Goal: Task Accomplishment & Management: Use online tool/utility

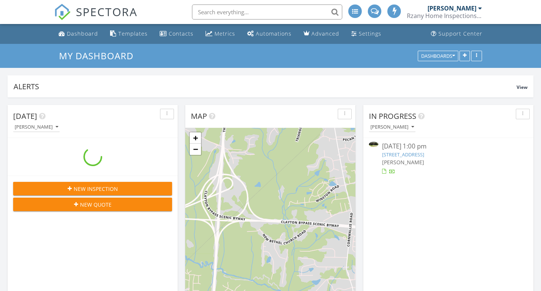
scroll to position [684, 541]
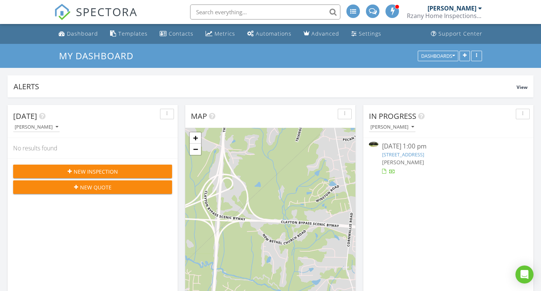
click at [408, 158] on link "[STREET_ADDRESS]" at bounding box center [403, 154] width 42 height 7
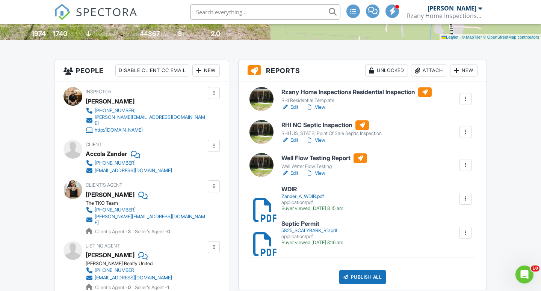
scroll to position [164, 0]
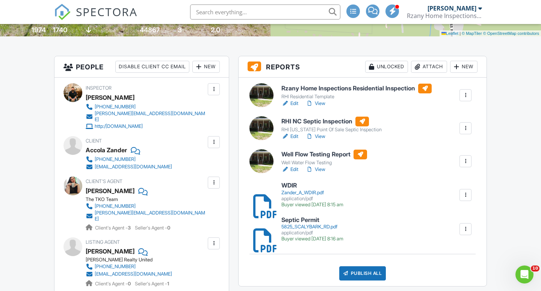
click at [291, 104] on link "Edit" at bounding box center [289, 104] width 17 height 8
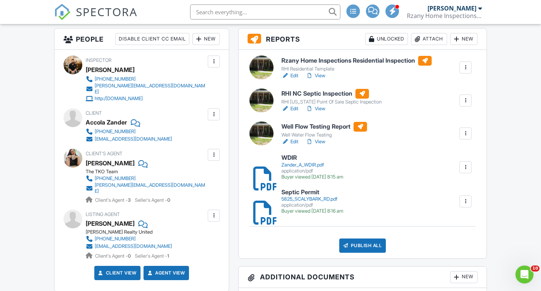
scroll to position [193, 0]
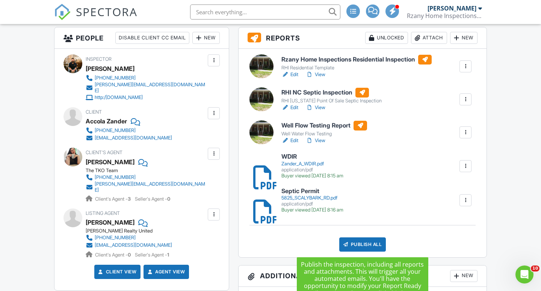
click at [362, 244] on div "Publish All" at bounding box center [362, 245] width 47 height 14
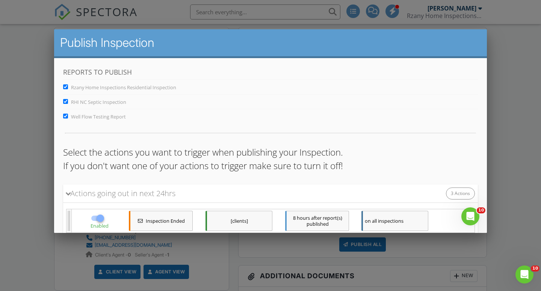
scroll to position [104, 0]
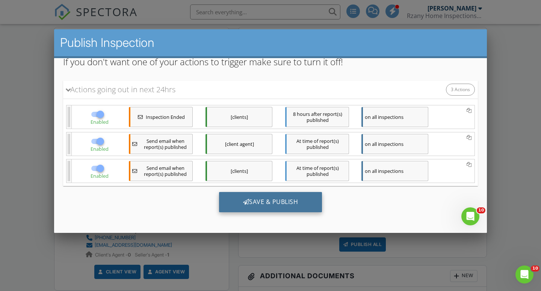
click at [274, 211] on div "Save & Publish" at bounding box center [270, 202] width 103 height 20
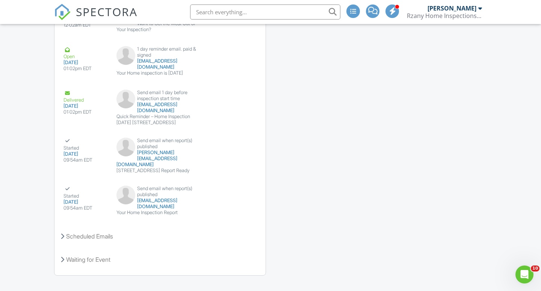
scroll to position [1629, 0]
